Goal: Obtain resource: Obtain resource

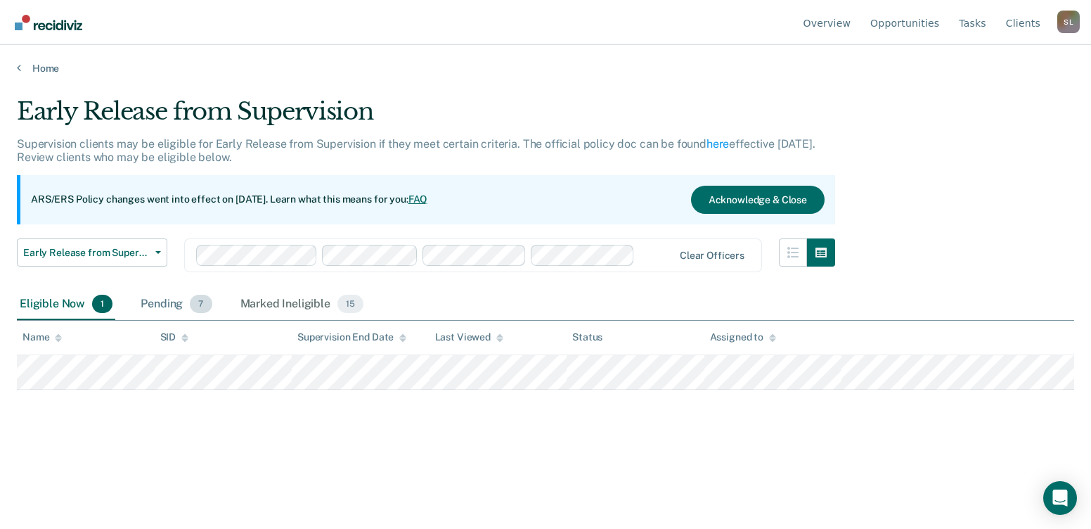
click at [177, 307] on div "Pending 7" at bounding box center [176, 304] width 77 height 31
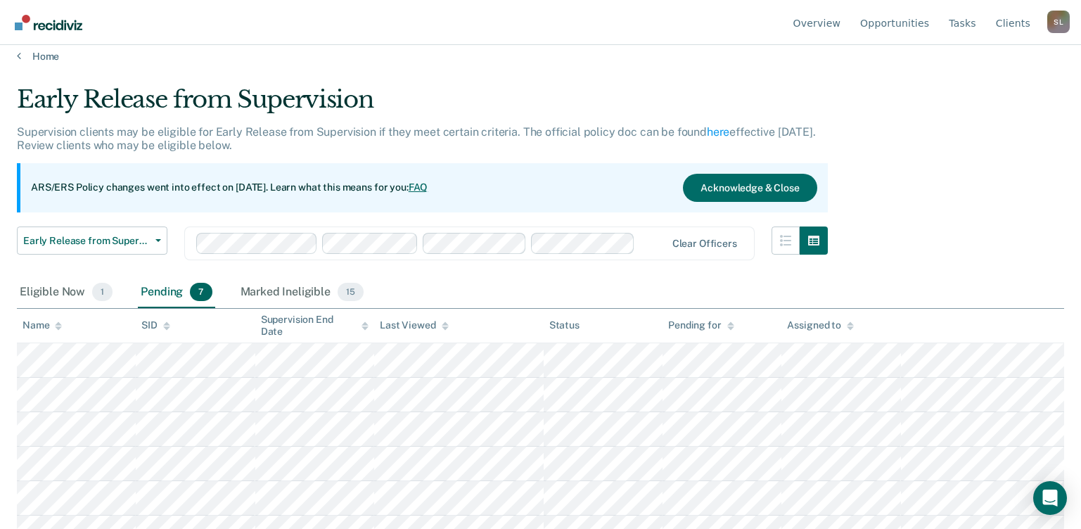
scroll to position [68, 0]
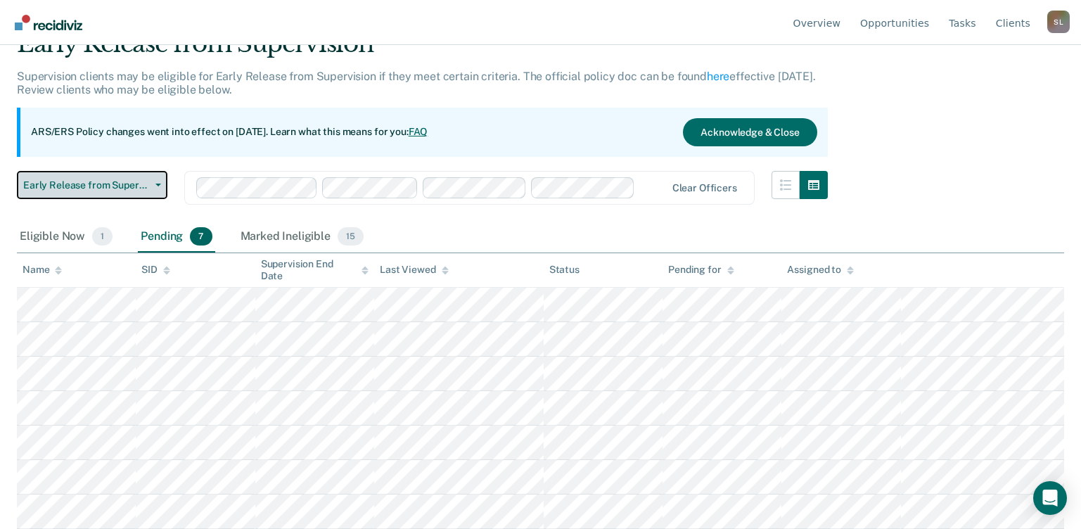
click at [146, 188] on span "Early Release from Supervision" at bounding box center [86, 185] width 127 height 12
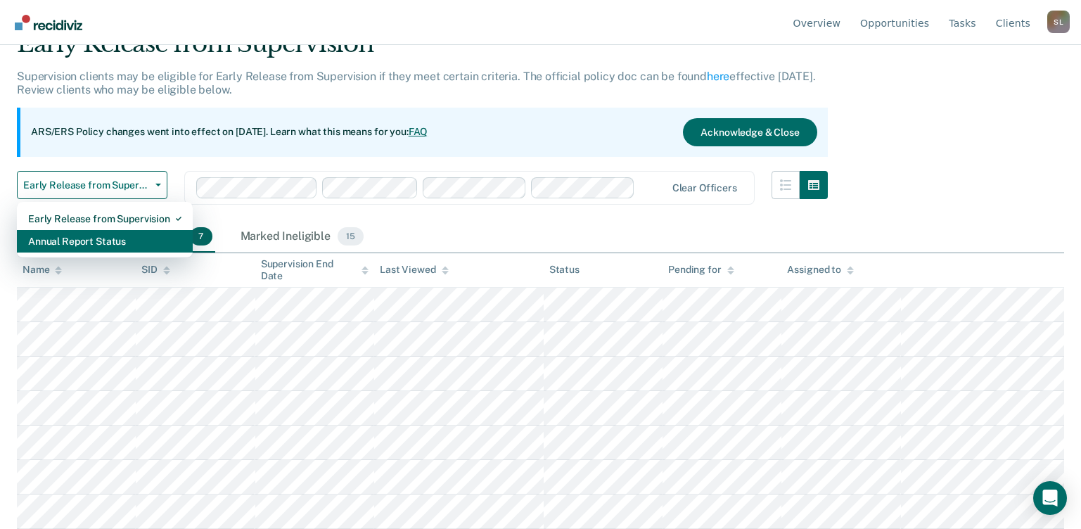
click at [119, 233] on div "Annual Report Status" at bounding box center [104, 241] width 153 height 23
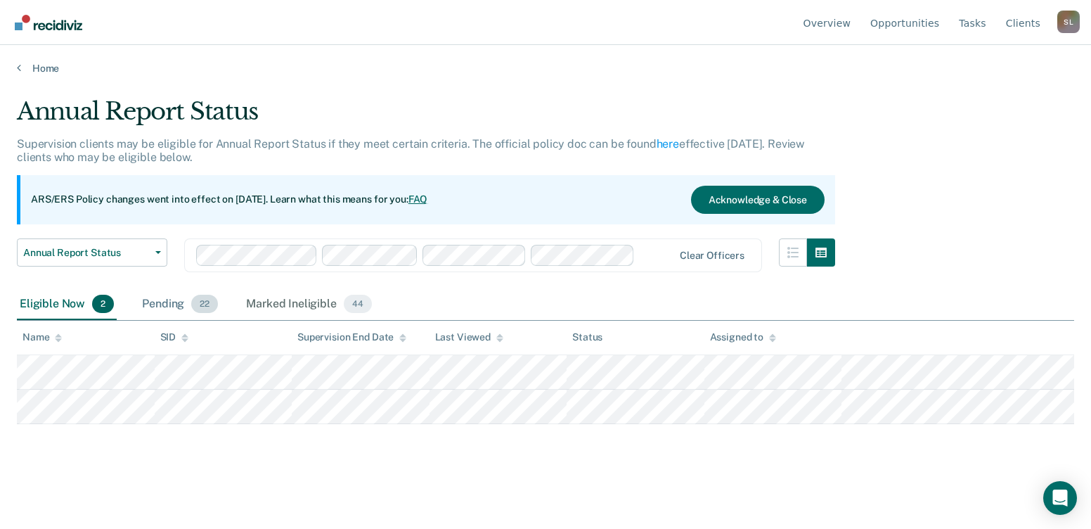
click at [175, 299] on div "Pending 22" at bounding box center [180, 304] width 82 height 31
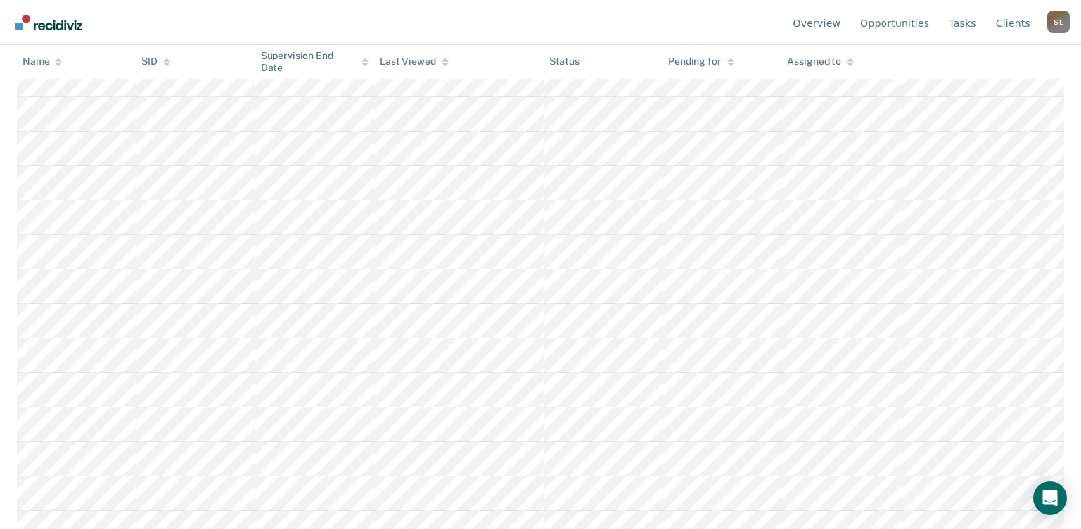
scroll to position [536, 0]
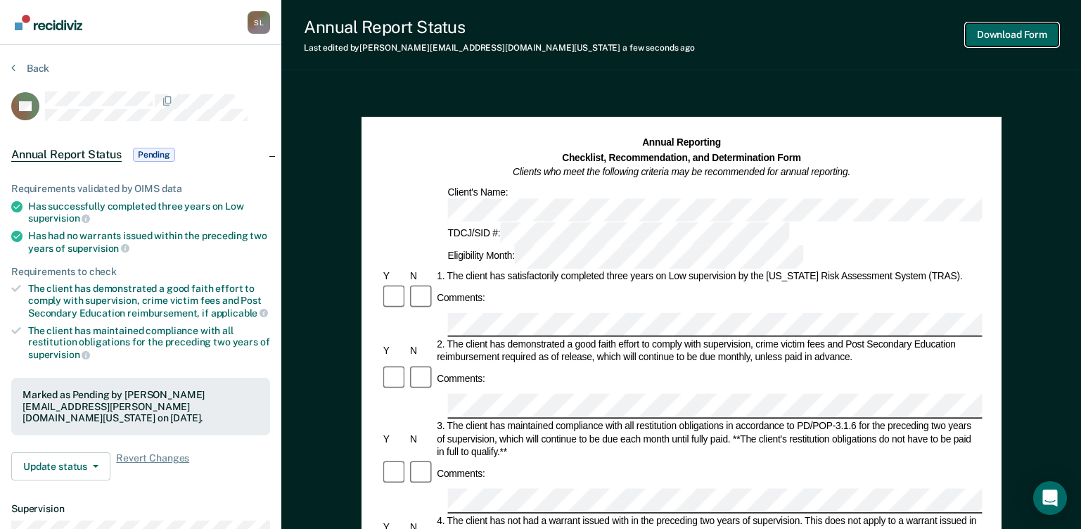
click at [1010, 30] on button "Download Form" at bounding box center [1011, 34] width 93 height 23
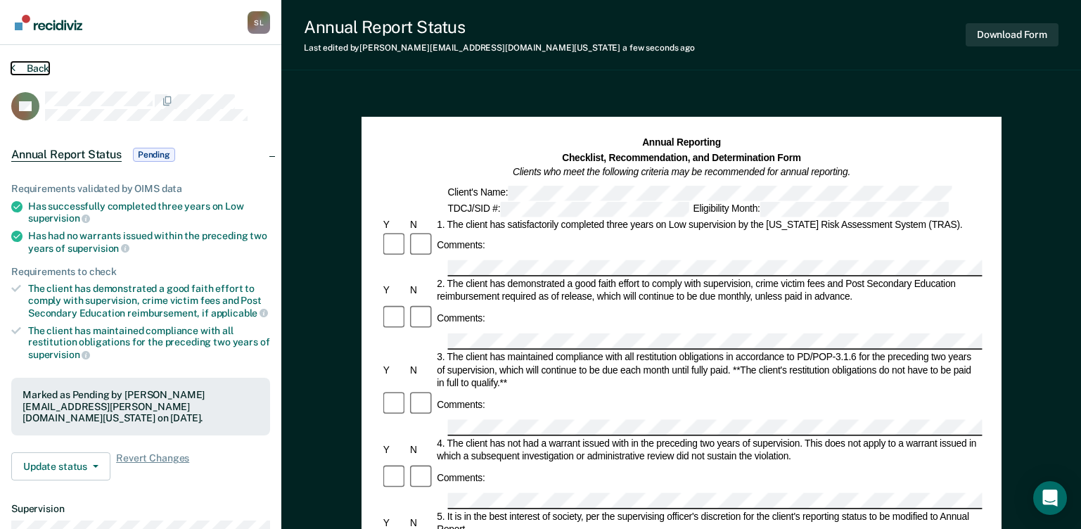
click at [32, 65] on button "Back" at bounding box center [30, 68] width 38 height 13
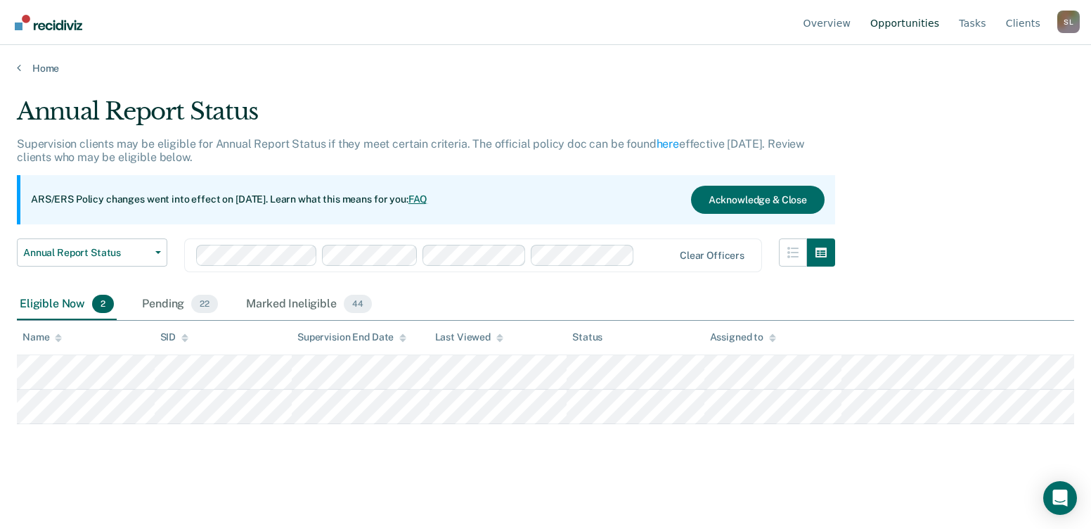
click at [911, 25] on link "Opportunities" at bounding box center [905, 22] width 75 height 45
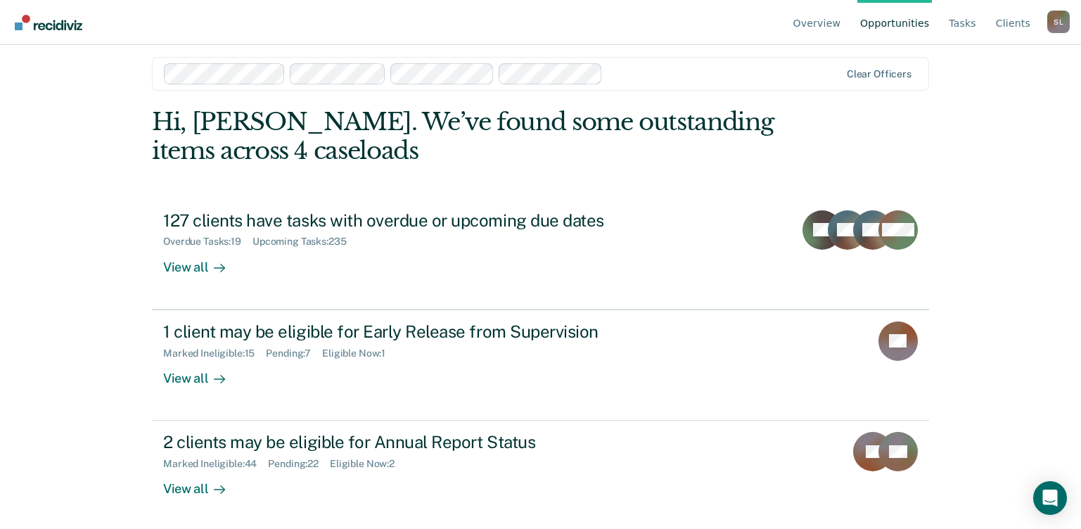
scroll to position [13, 0]
